Goal: Find specific page/section: Find specific page/section

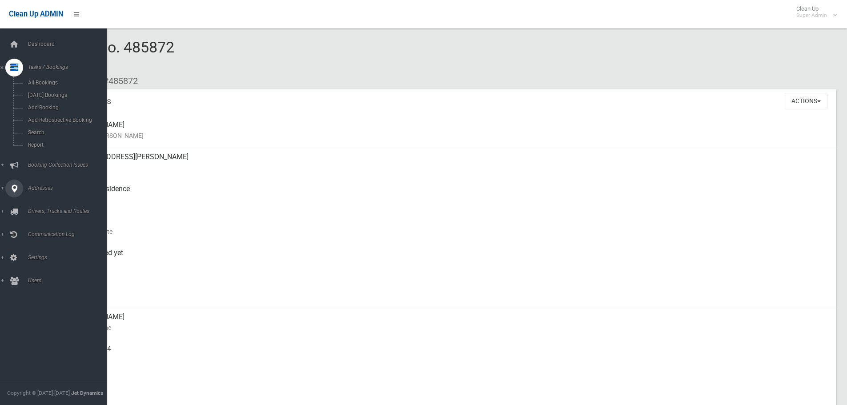
scroll to position [1557, 0]
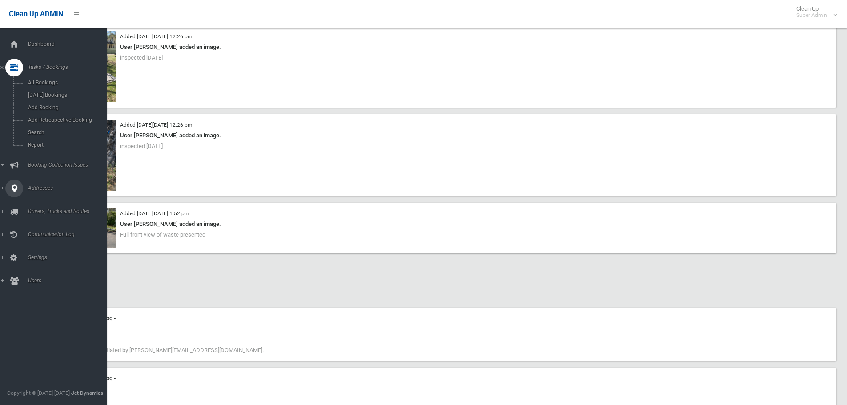
click at [14, 184] on icon at bounding box center [14, 189] width 8 height 18
click at [53, 129] on span "All Addresses" at bounding box center [65, 129] width 81 height 6
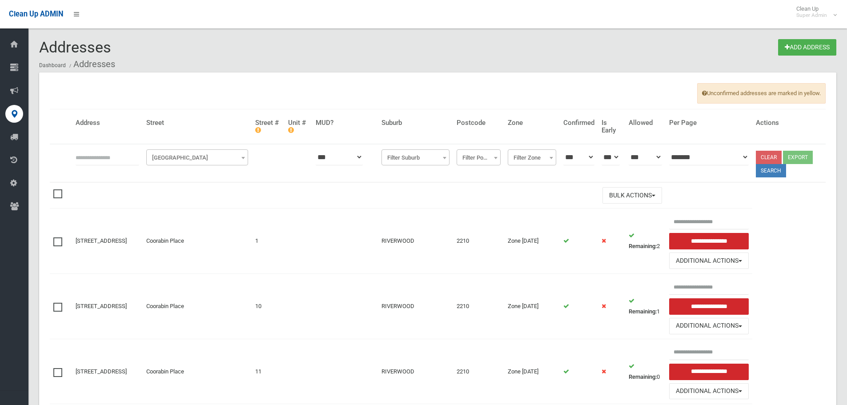
click at [90, 153] on input "text" at bounding box center [108, 157] width 64 height 16
type input "**********"
click button at bounding box center [0, 0] width 0 height 0
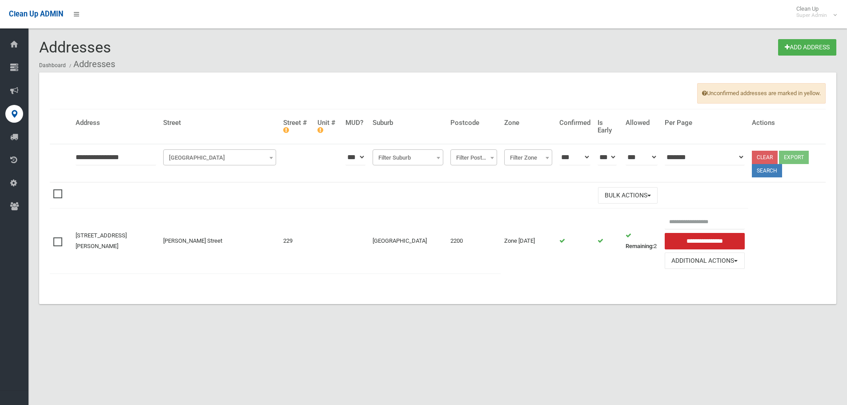
click at [338, 328] on div "Addresses Add Address Dashboard Addresses Unconfirmed addresses are marked in y…" at bounding box center [423, 213] width 847 height 405
click at [342, 299] on div "Unconfirmed addresses are marked in yellow. [GEOGRAPHIC_DATA] Unit # MUD? Subur…" at bounding box center [437, 188] width 797 height 232
